Goal: Information Seeking & Learning: Learn about a topic

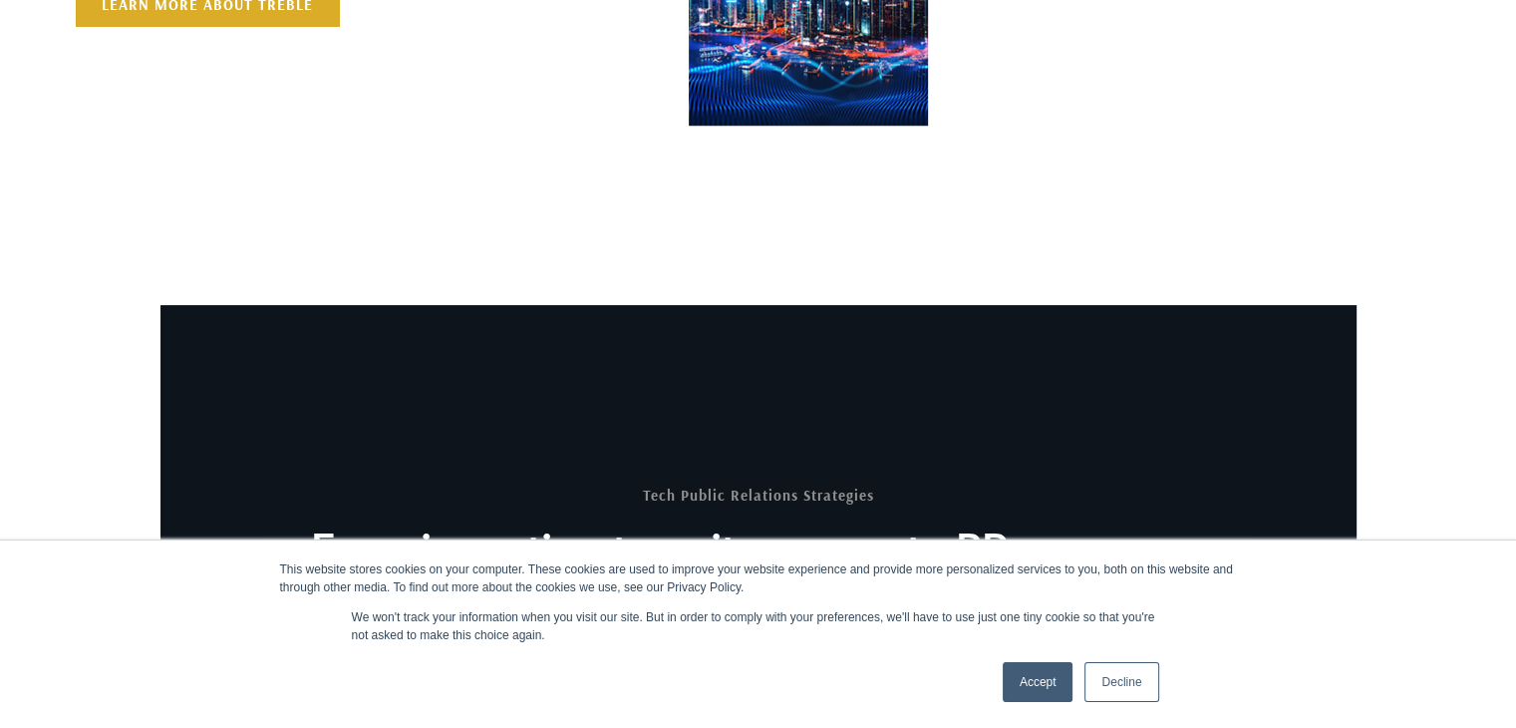
scroll to position [1443, 0]
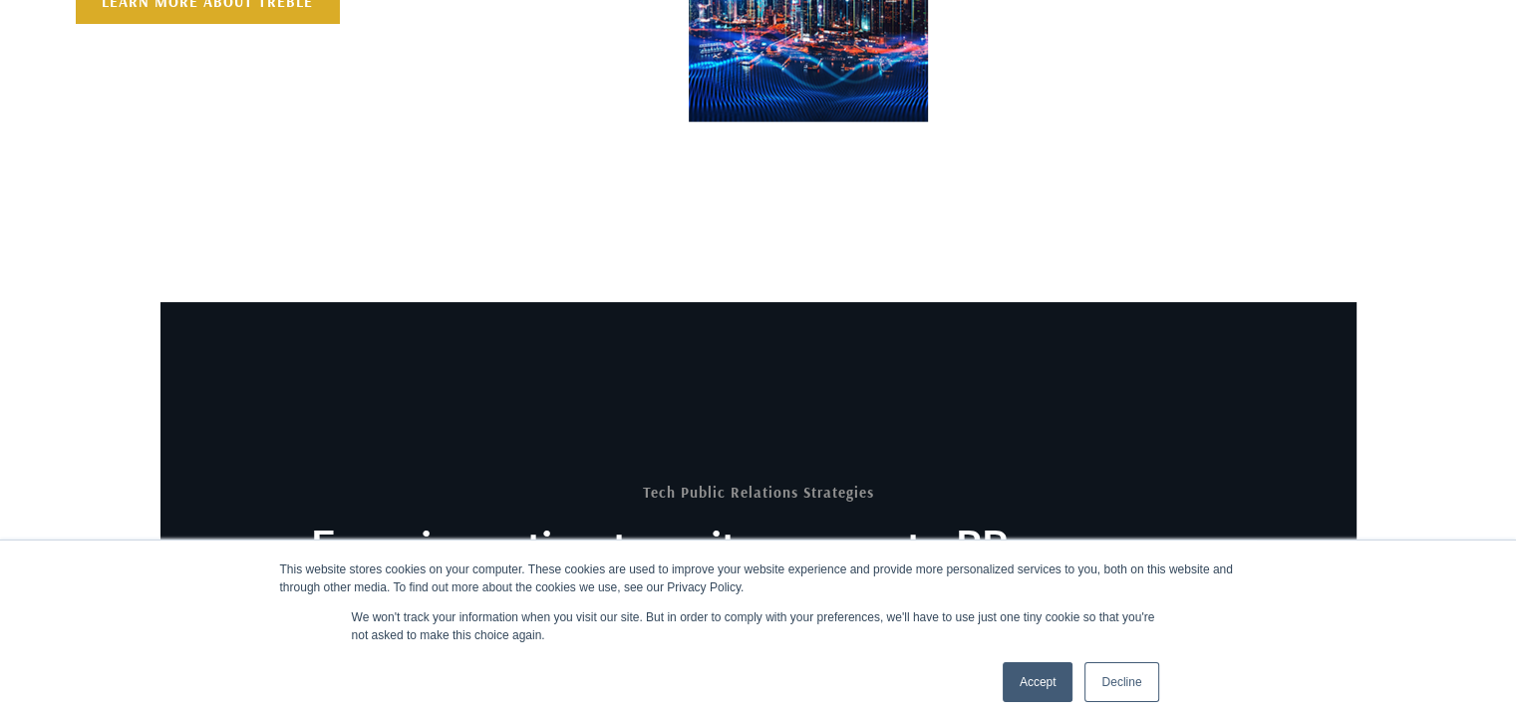
click at [1090, 670] on link "Decline" at bounding box center [1122, 682] width 74 height 40
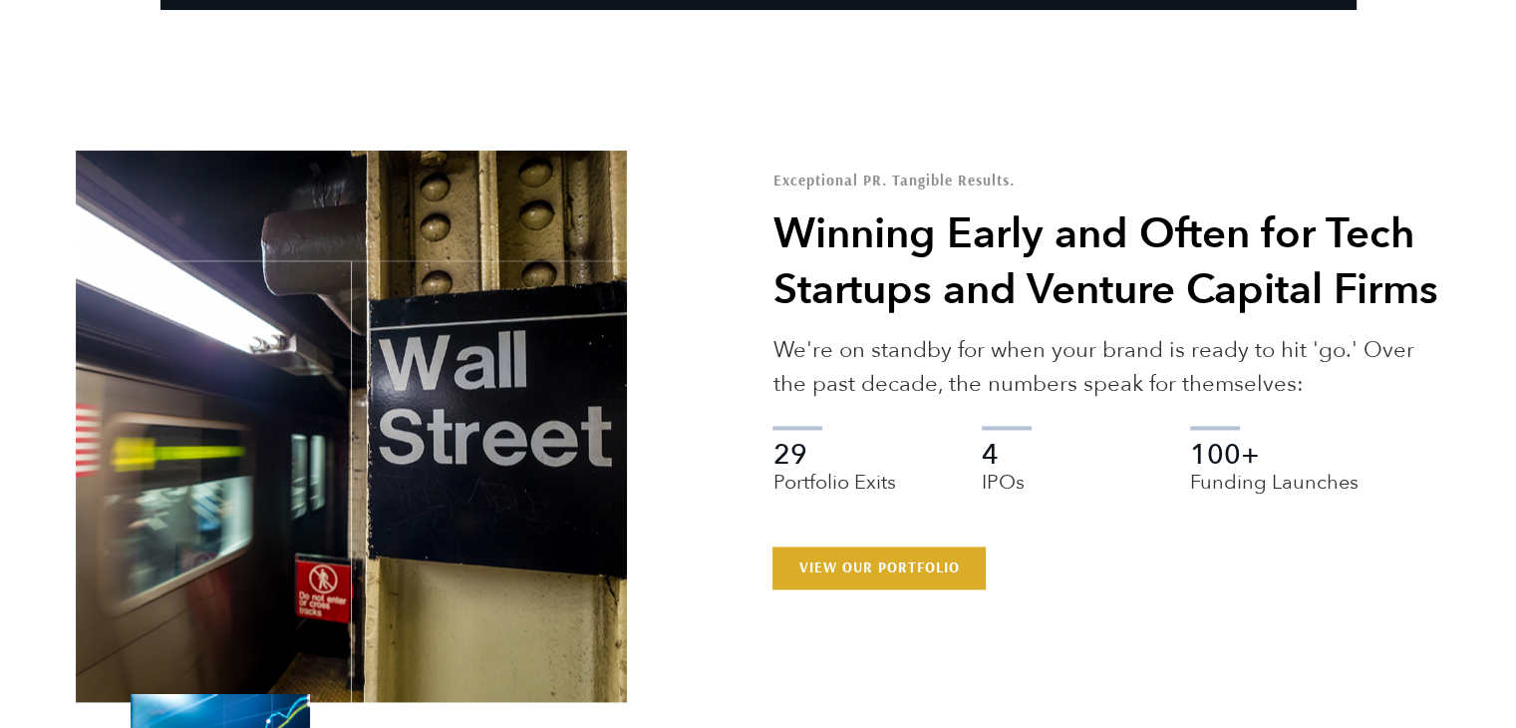
scroll to position [3134, 0]
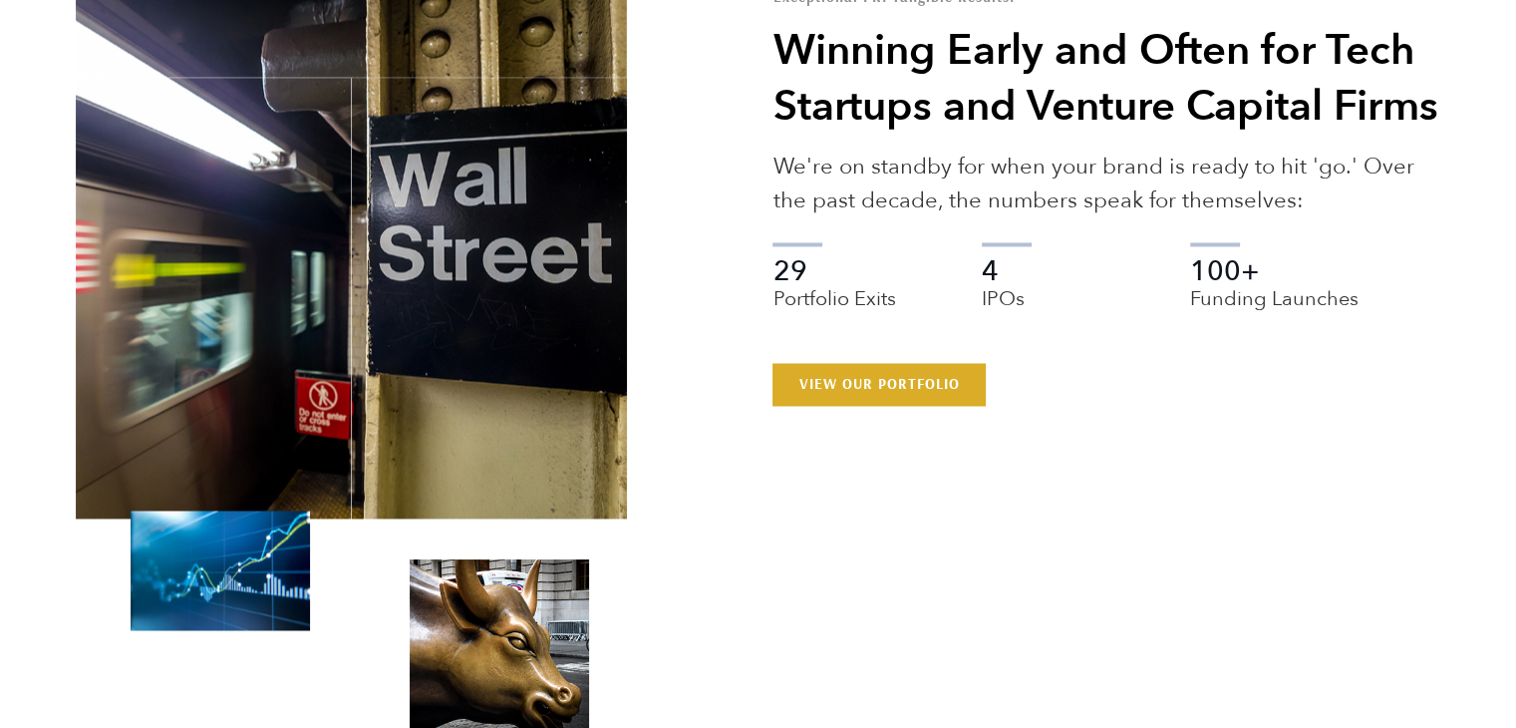
click at [917, 416] on div "Exceptional PR. Tangible Results. Winning Early and Often for Tech Startups and…" at bounding box center [1107, 261] width 698 height 551
click at [909, 405] on link "View Our Portfolio" at bounding box center [879, 384] width 212 height 42
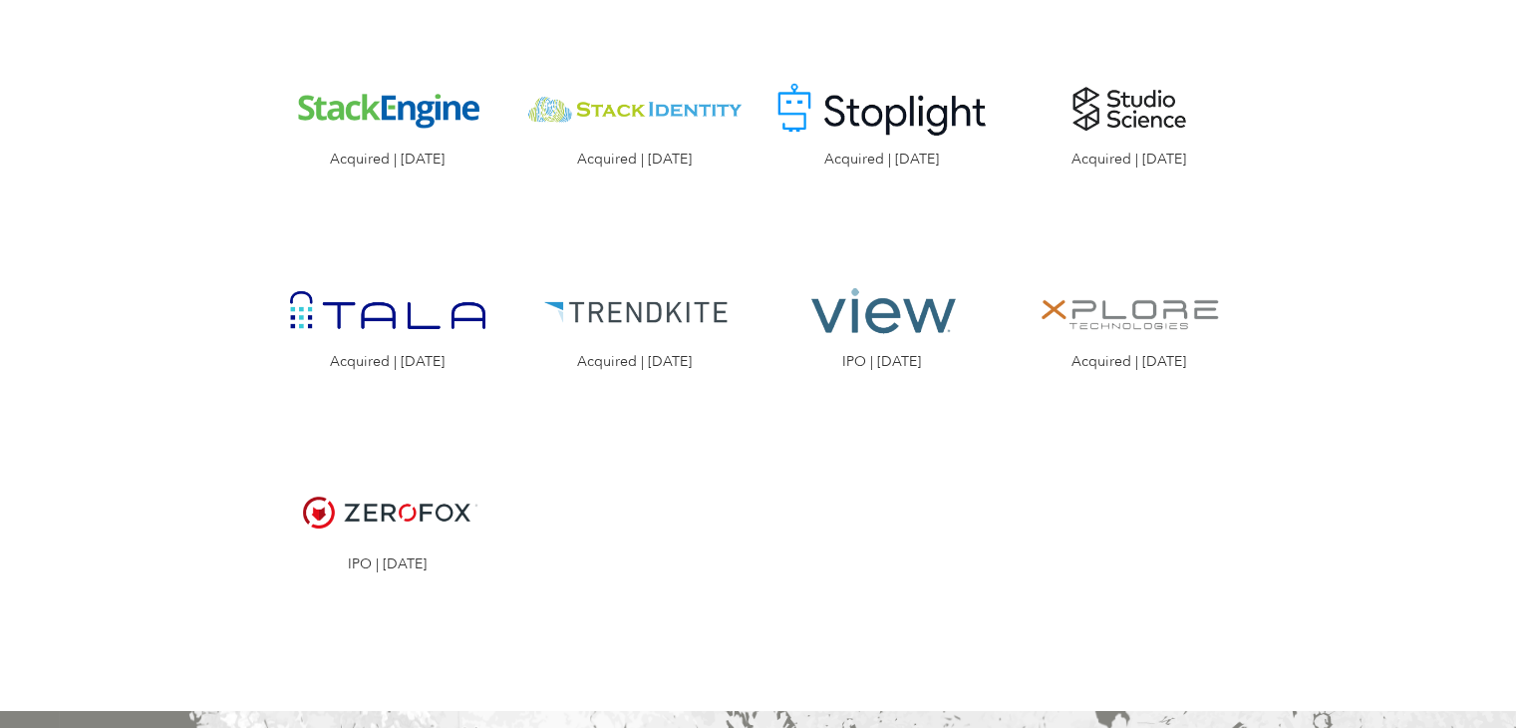
scroll to position [3154, 0]
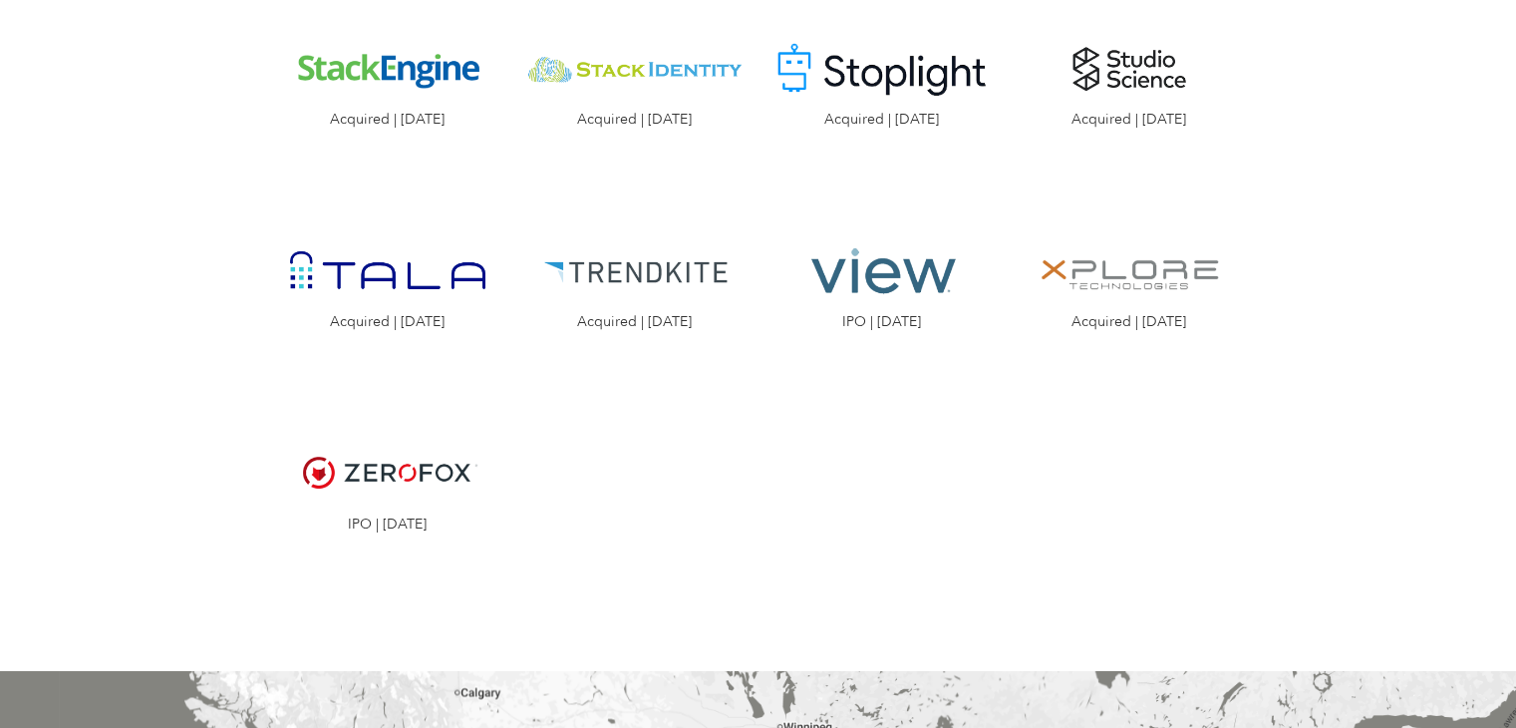
click at [434, 419] on img "Visit the ZeroFox website" at bounding box center [387, 473] width 217 height 109
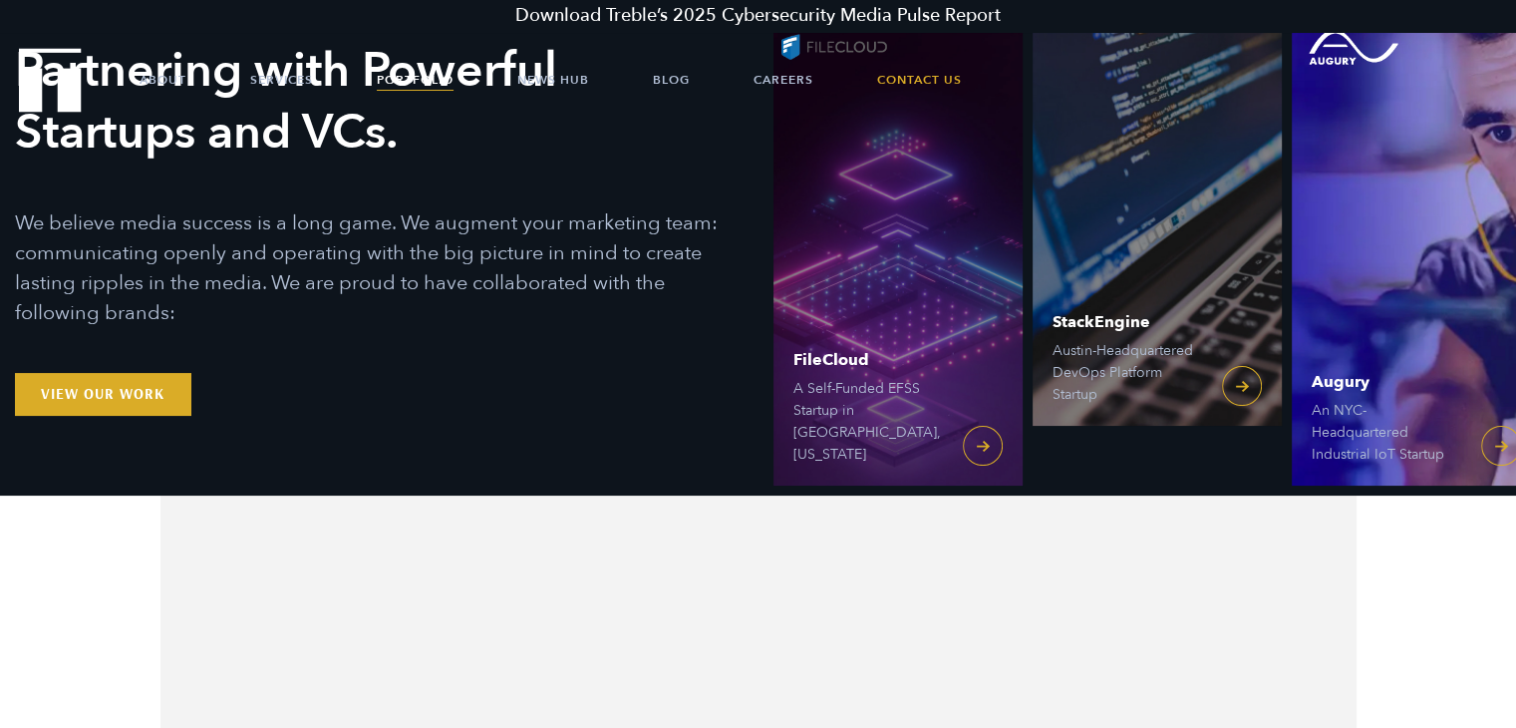
scroll to position [0, 0]
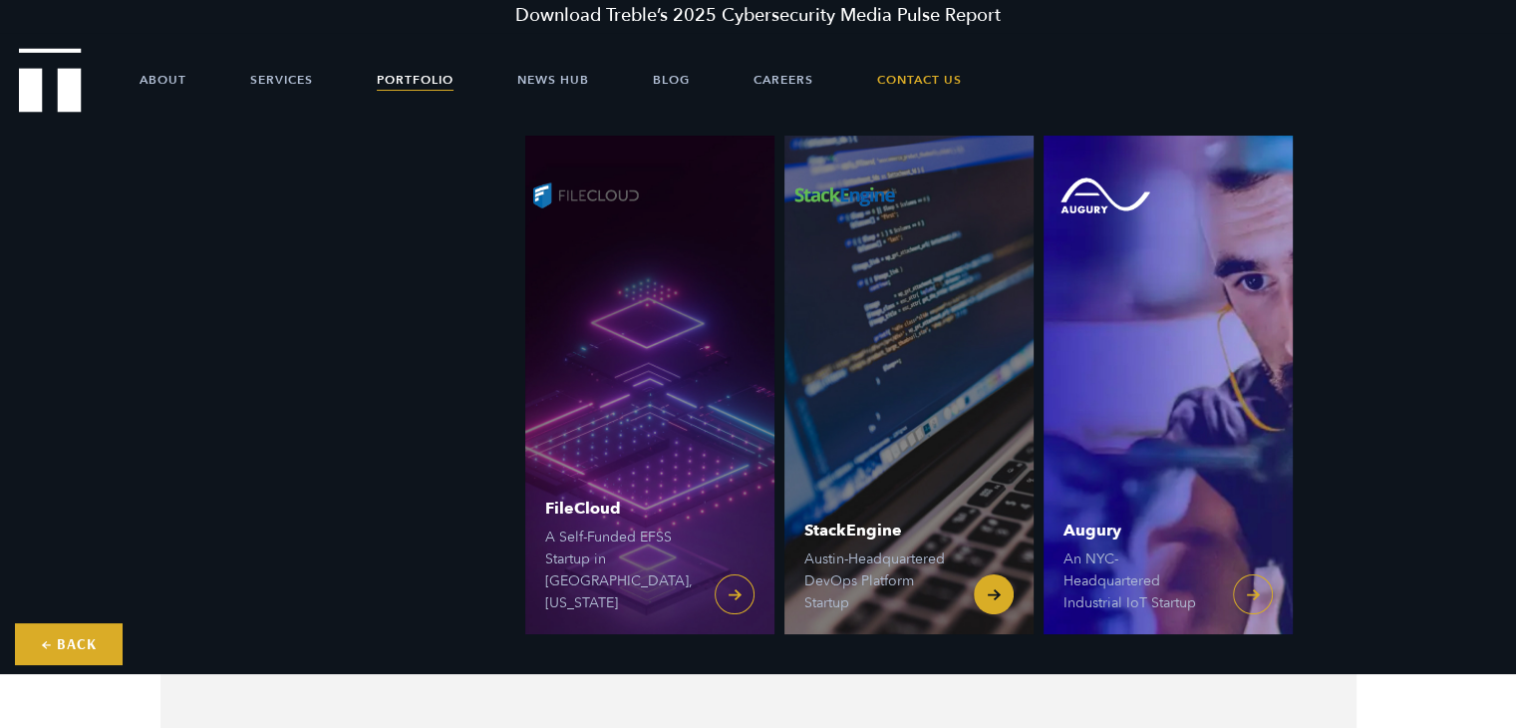
click at [1034, 430] on link "StackEngine Austin-Headquartered DevOps Platform Startup" at bounding box center [909, 385] width 249 height 498
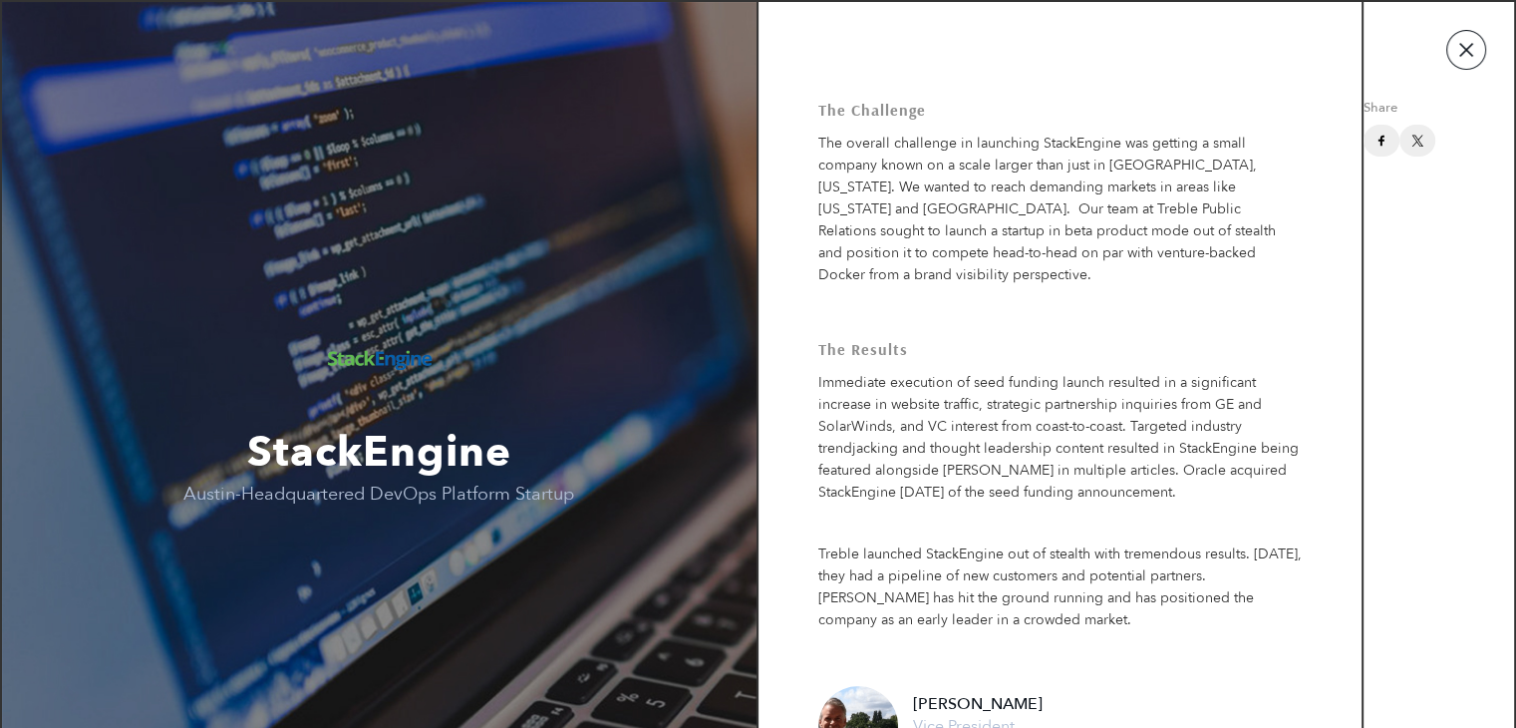
click at [1454, 46] on button "button" at bounding box center [1467, 50] width 40 height 40
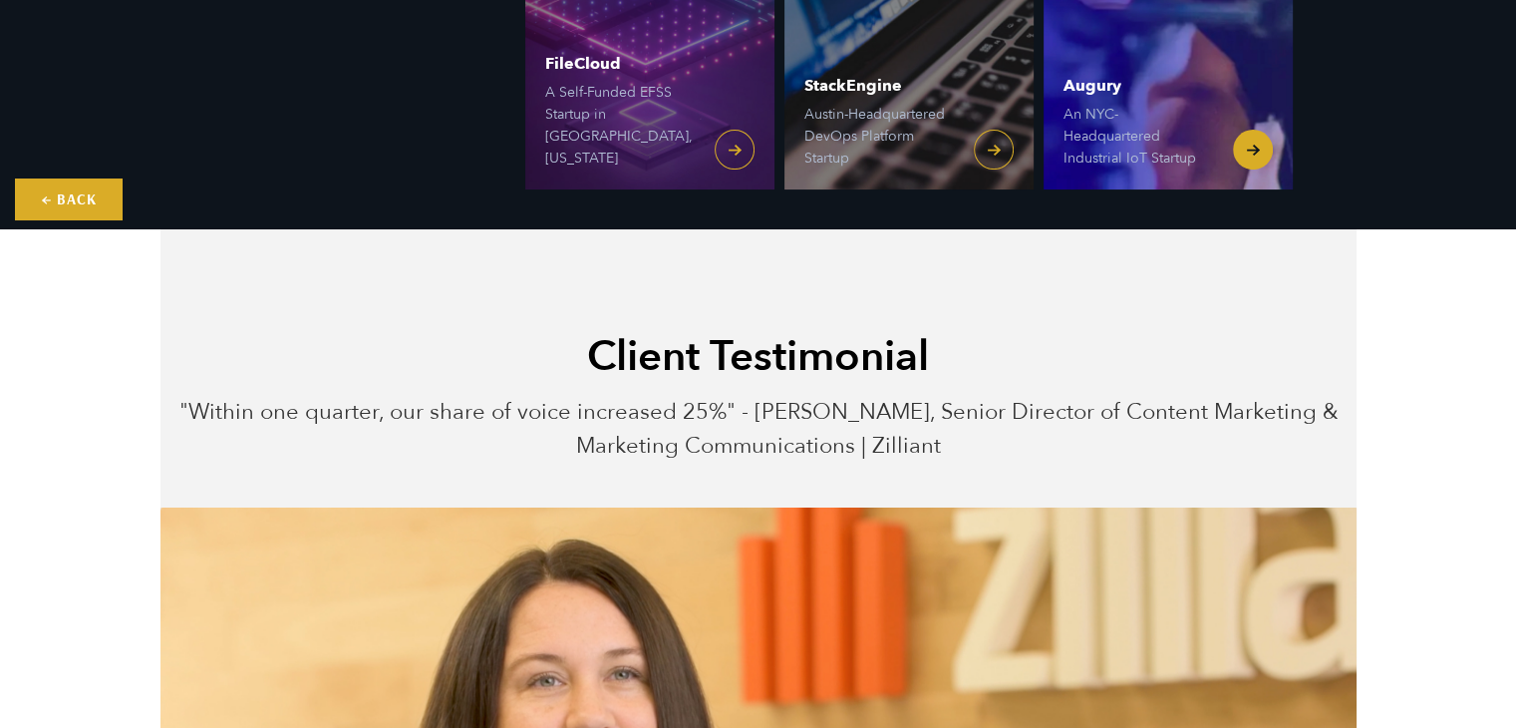
click at [1151, 98] on span "Augury An [GEOGRAPHIC_DATA]-Headquartered Industrial IoT Startup" at bounding box center [1139, 124] width 150 height 92
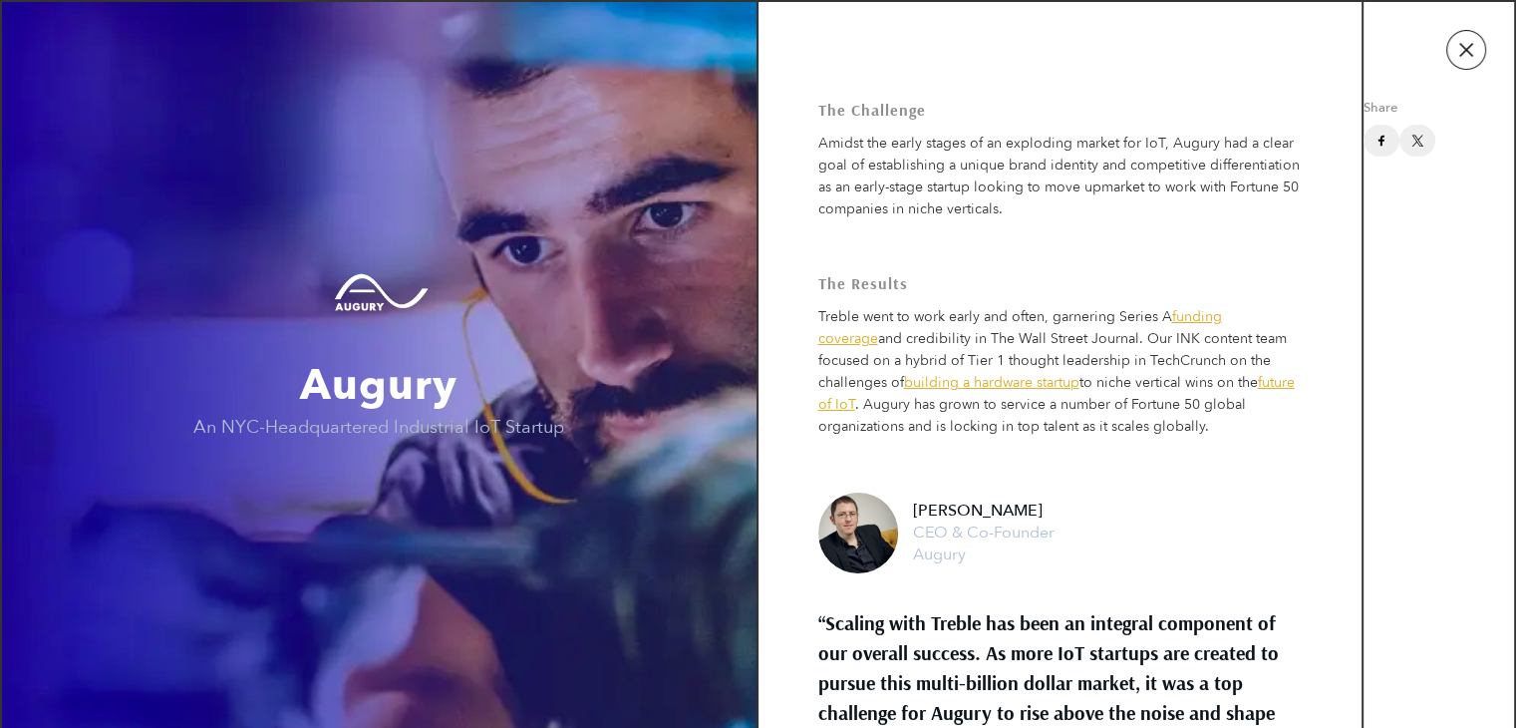
click at [1467, 38] on button "button" at bounding box center [1467, 50] width 40 height 40
